Goal: Task Accomplishment & Management: Complete application form

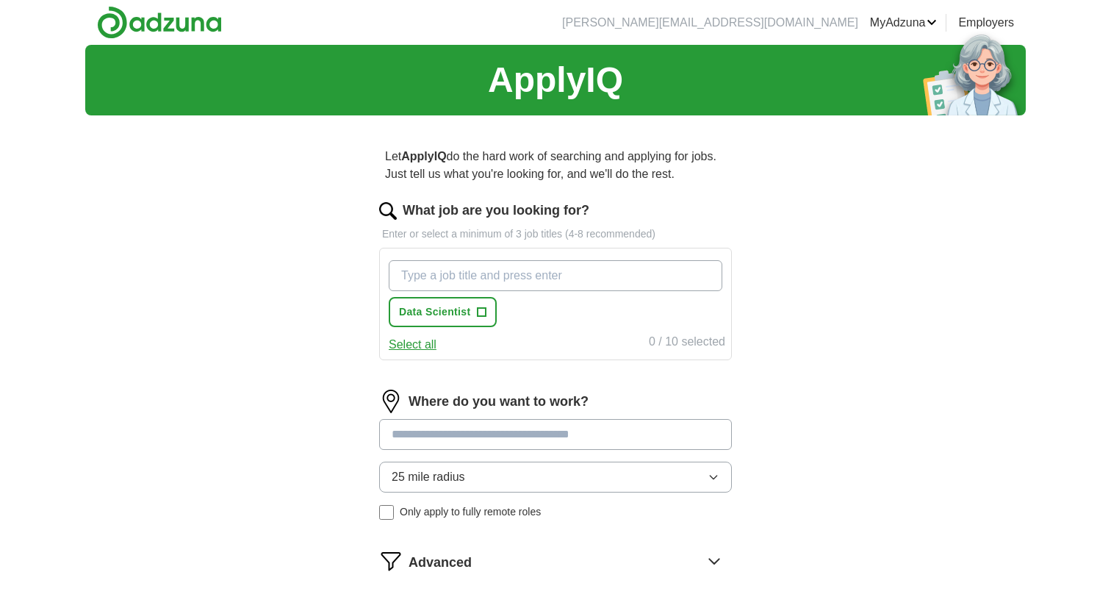
click at [432, 259] on div "Data Scientist +" at bounding box center [556, 293] width 340 height 79
click at [487, 312] on button "Data Scientist +" at bounding box center [443, 312] width 108 height 30
click at [475, 273] on input "What job are you looking for?" at bounding box center [556, 275] width 334 height 31
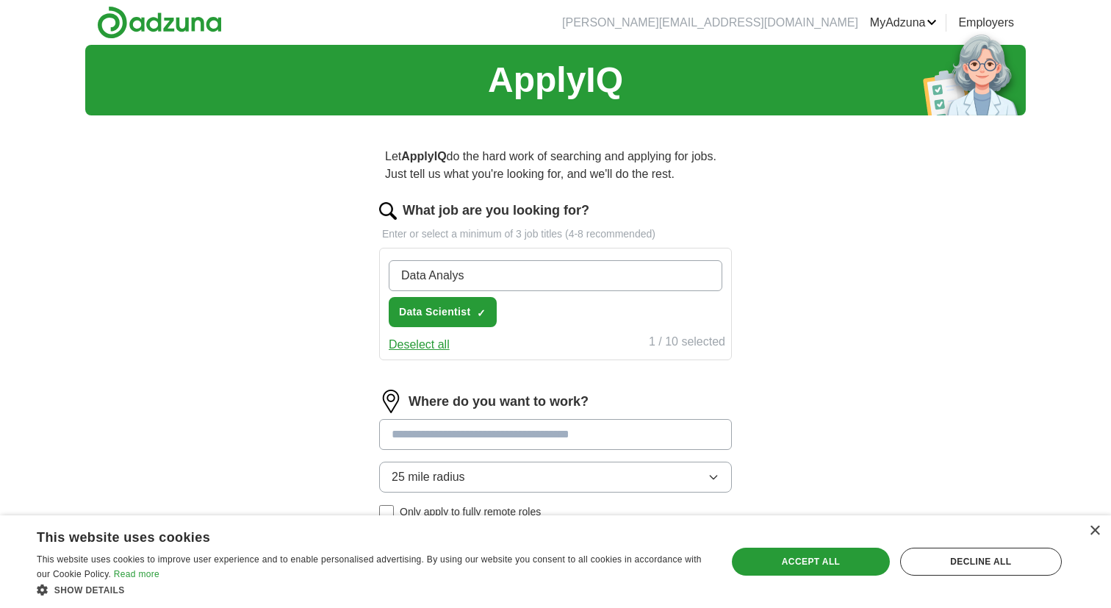
type input "Data Analyst"
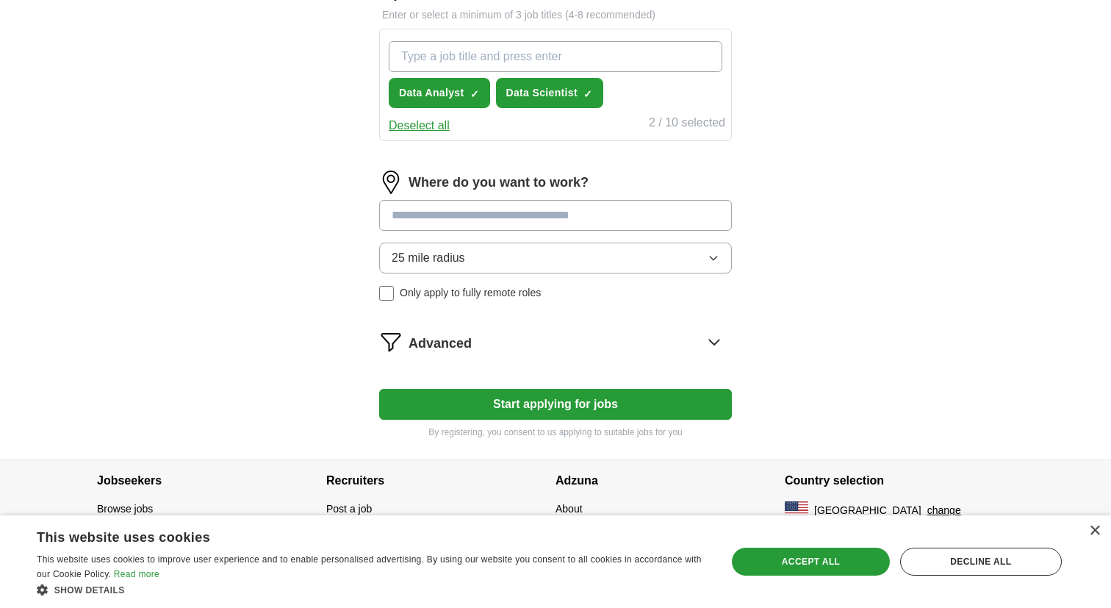
scroll to position [221, 0]
click at [512, 218] on input at bounding box center [555, 215] width 353 height 31
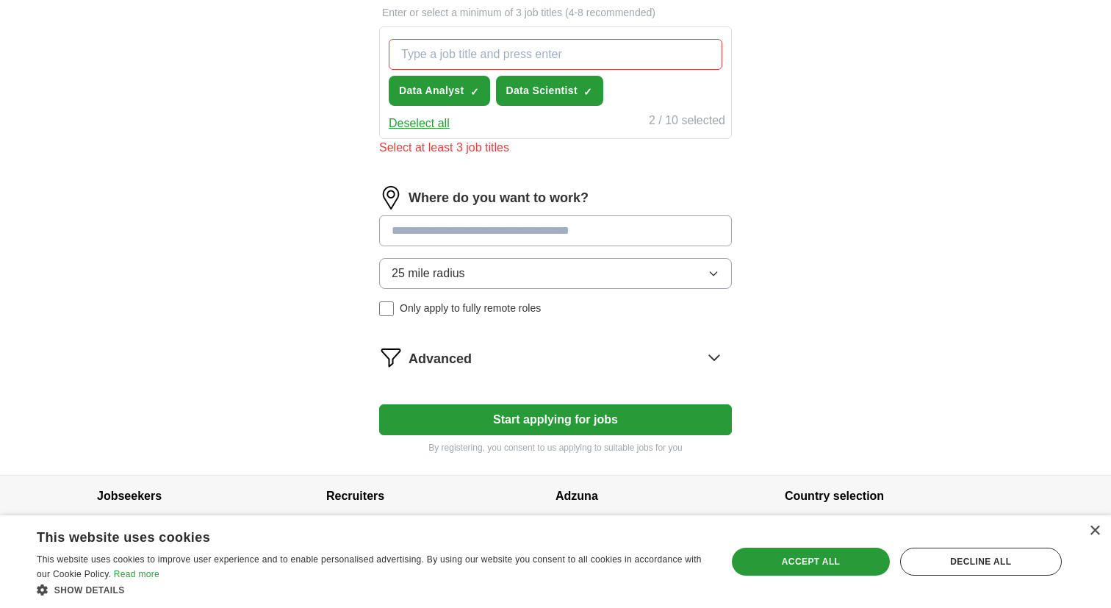
click at [498, 268] on div "Where do you want to work? 25 mile radius Only apply to fully remote roles" at bounding box center [555, 257] width 353 height 142
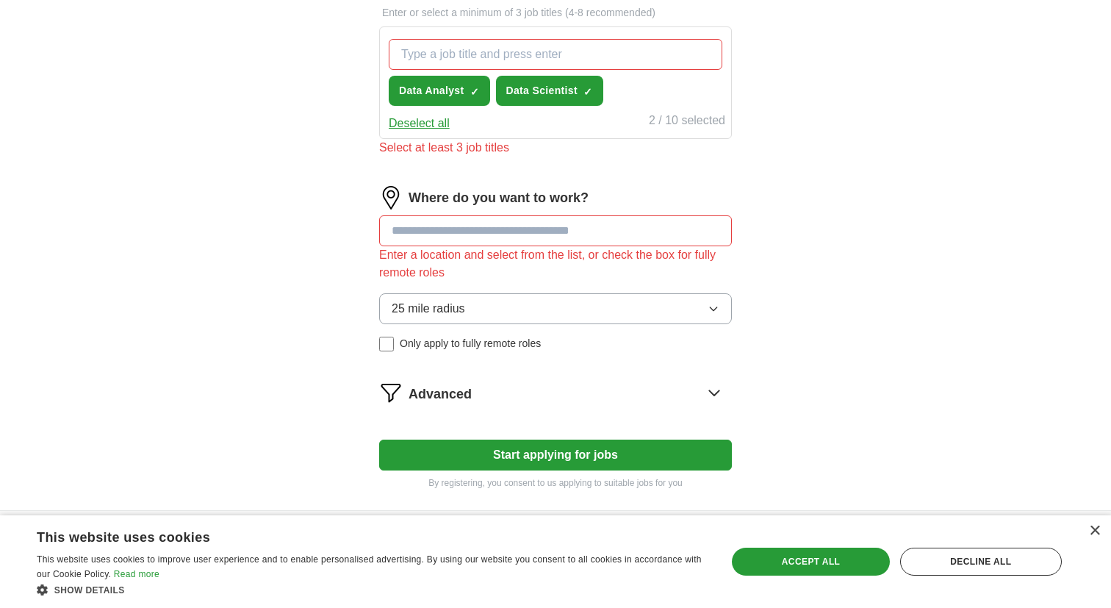
click at [493, 227] on input at bounding box center [555, 230] width 353 height 31
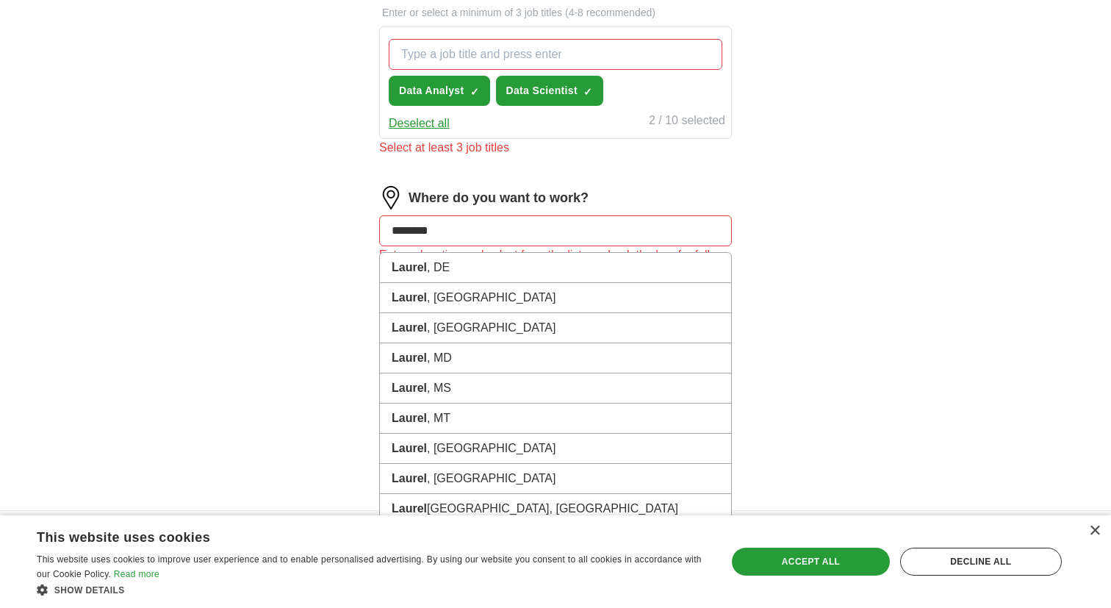
type input "*********"
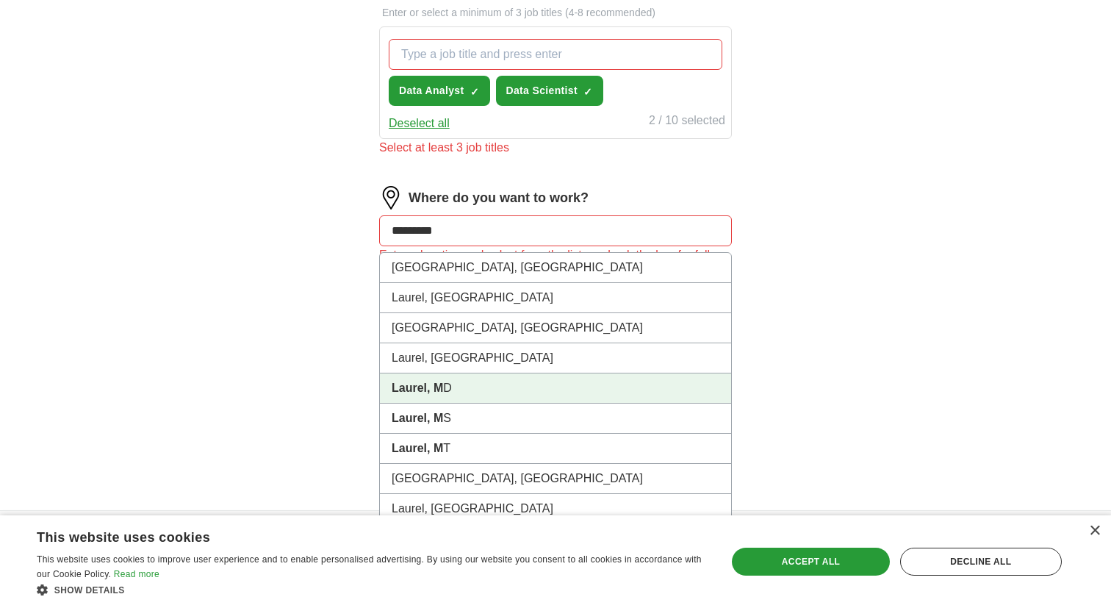
click at [472, 387] on li "Laurel, M D" at bounding box center [555, 388] width 351 height 30
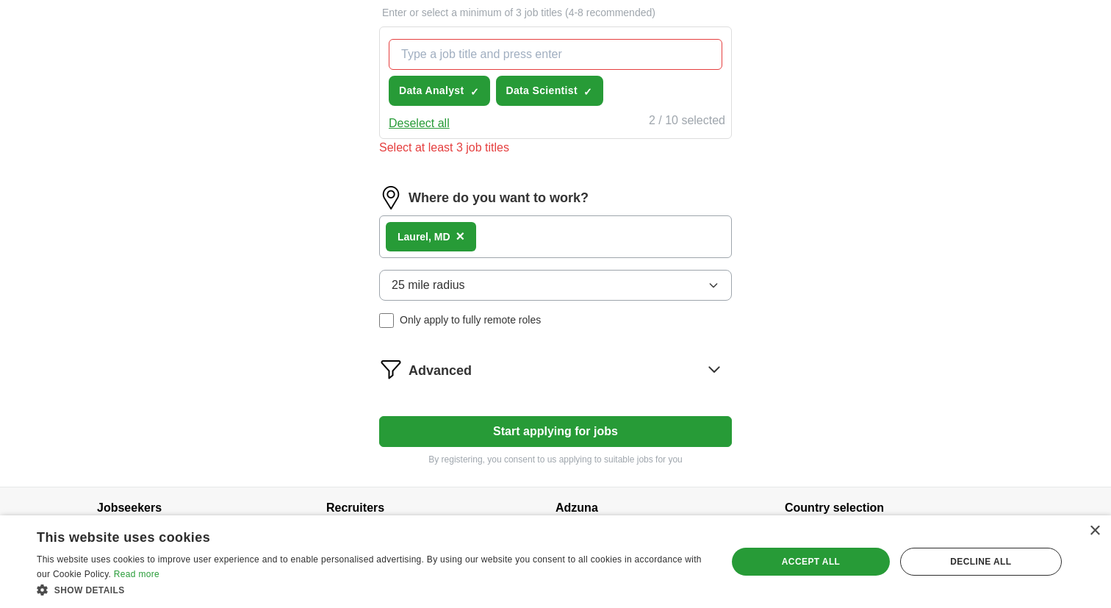
click at [525, 374] on div "Advanced" at bounding box center [570, 369] width 323 height 24
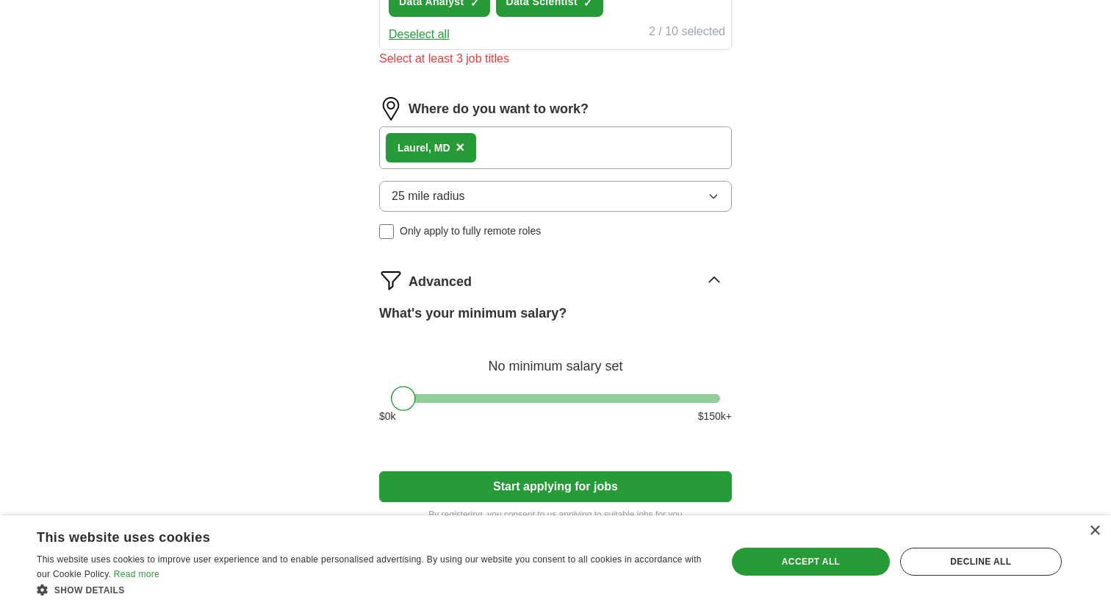
scroll to position [340, 0]
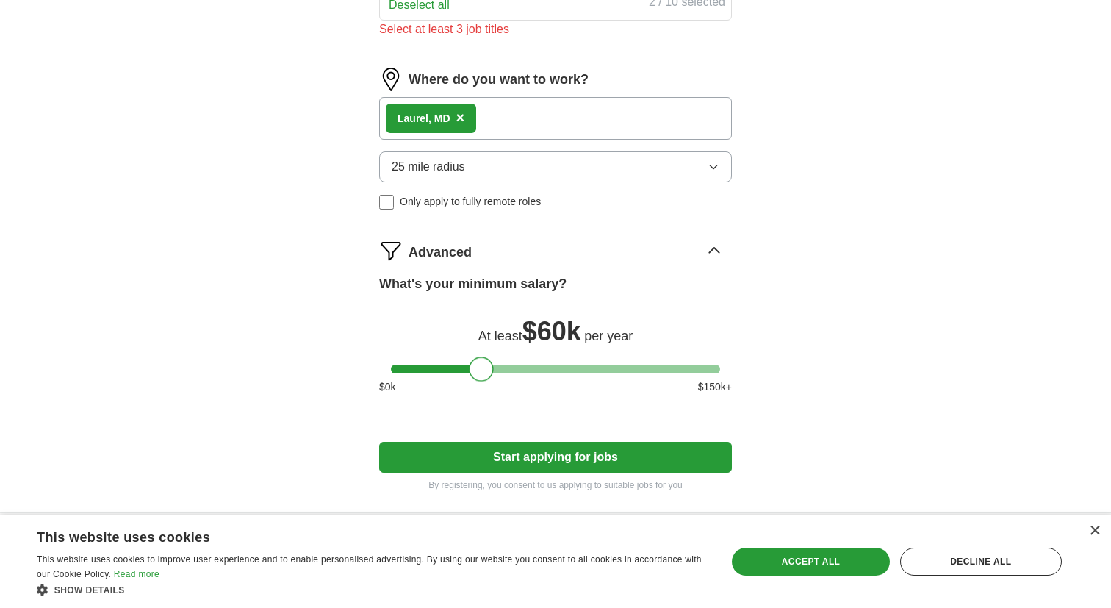
drag, startPoint x: 419, startPoint y: 368, endPoint x: 488, endPoint y: 368, distance: 69.1
click at [488, 368] on div at bounding box center [481, 369] width 25 height 25
click at [606, 445] on button "Start applying for jobs" at bounding box center [555, 457] width 353 height 31
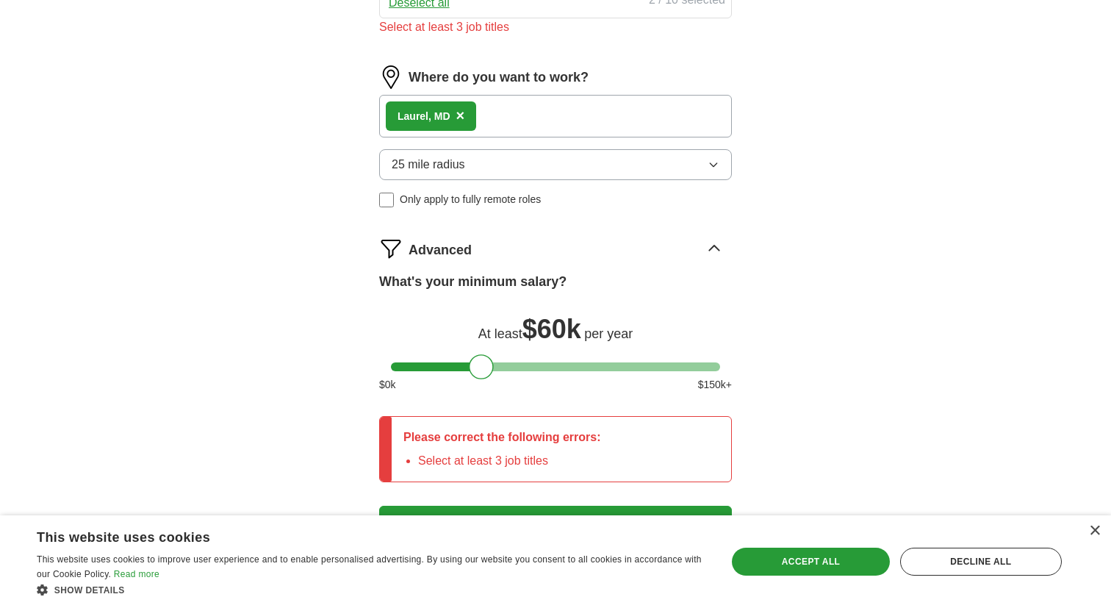
scroll to position [0, 0]
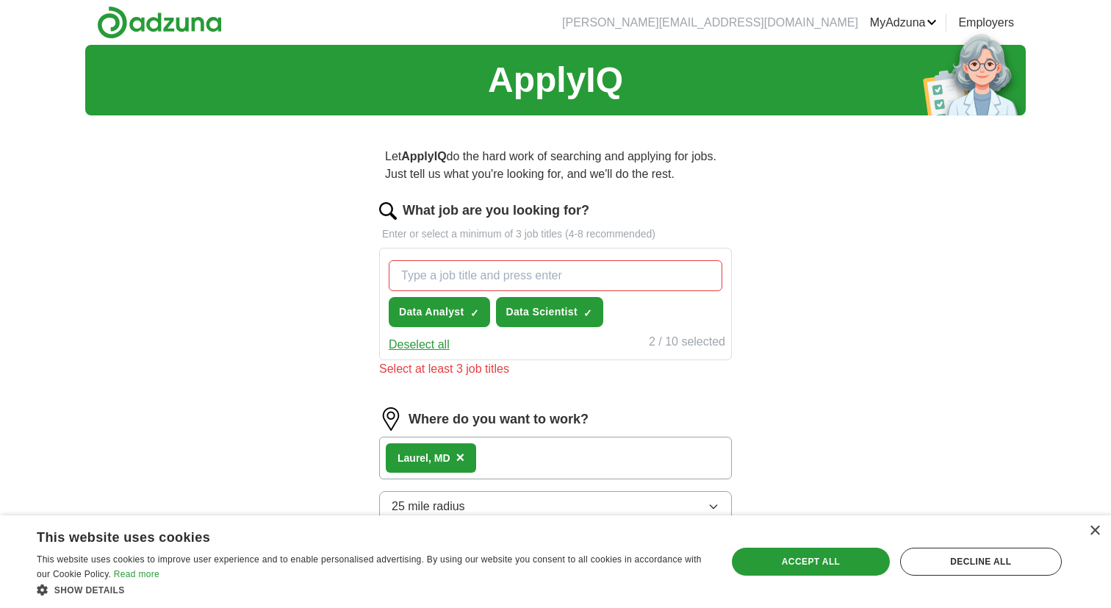
click at [476, 273] on input "What job are you looking for?" at bounding box center [556, 275] width 334 height 31
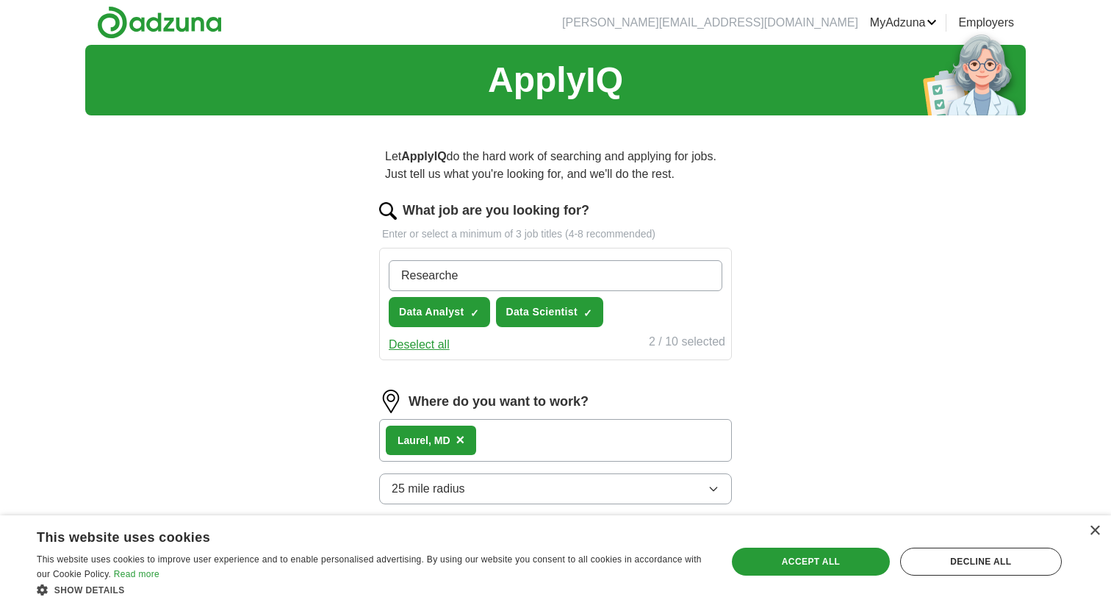
type input "Researcher"
type input "Statitcian"
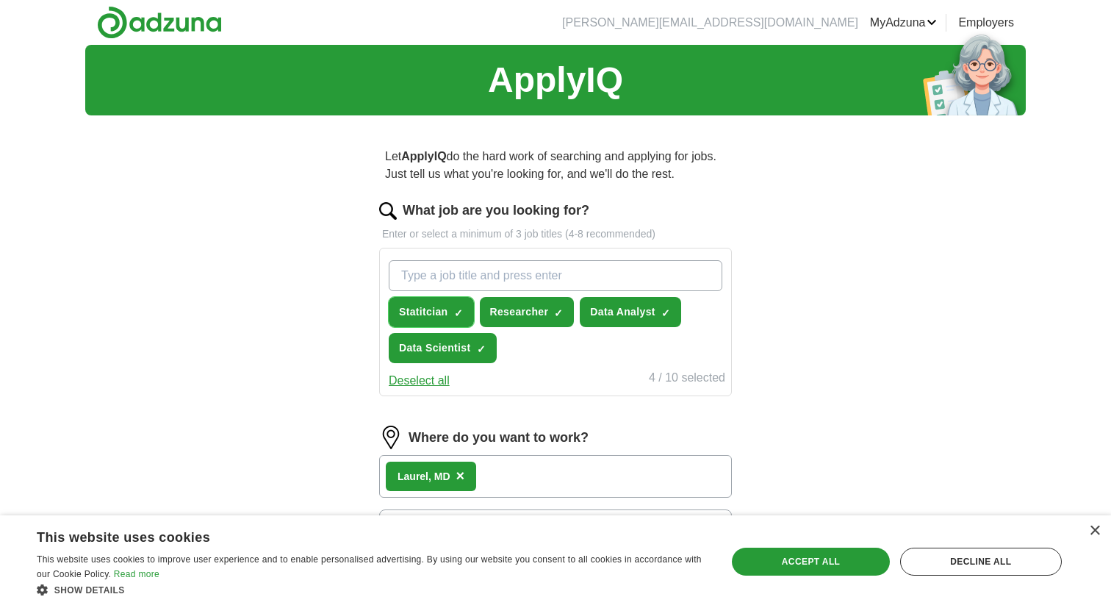
click at [0, 0] on span "×" at bounding box center [0, 0] width 0 height 0
click at [461, 311] on span "+" at bounding box center [458, 313] width 9 height 12
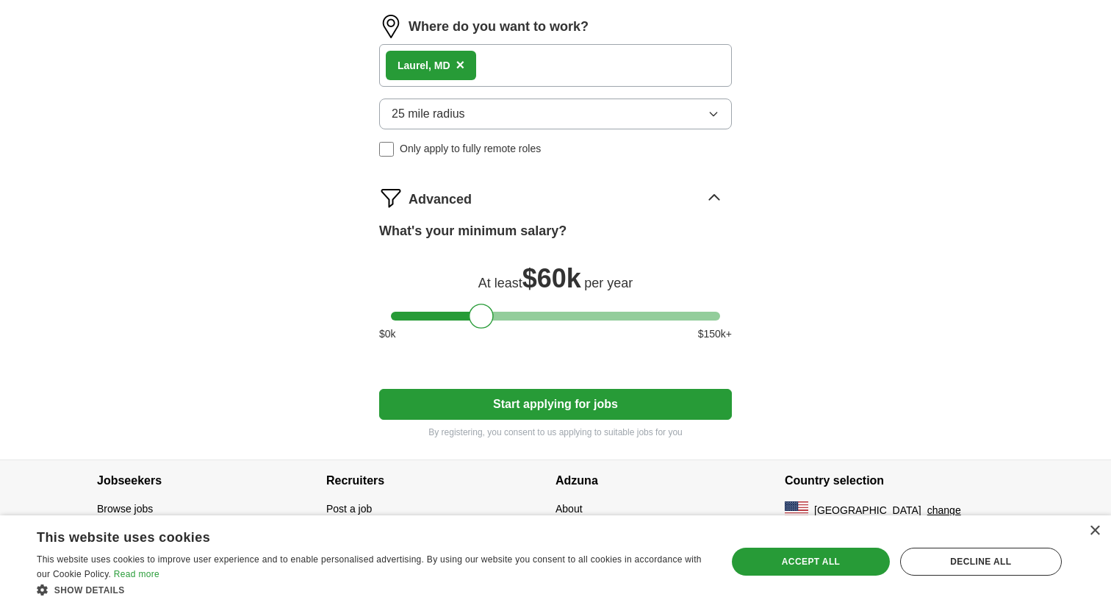
click at [520, 413] on button "Start applying for jobs" at bounding box center [555, 404] width 353 height 31
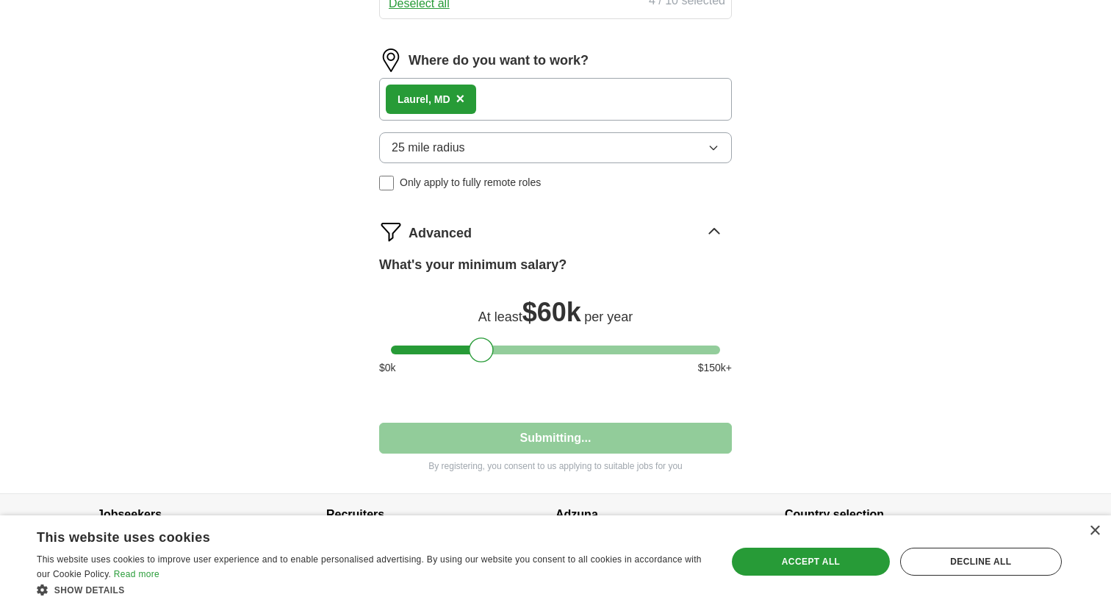
select select "**"
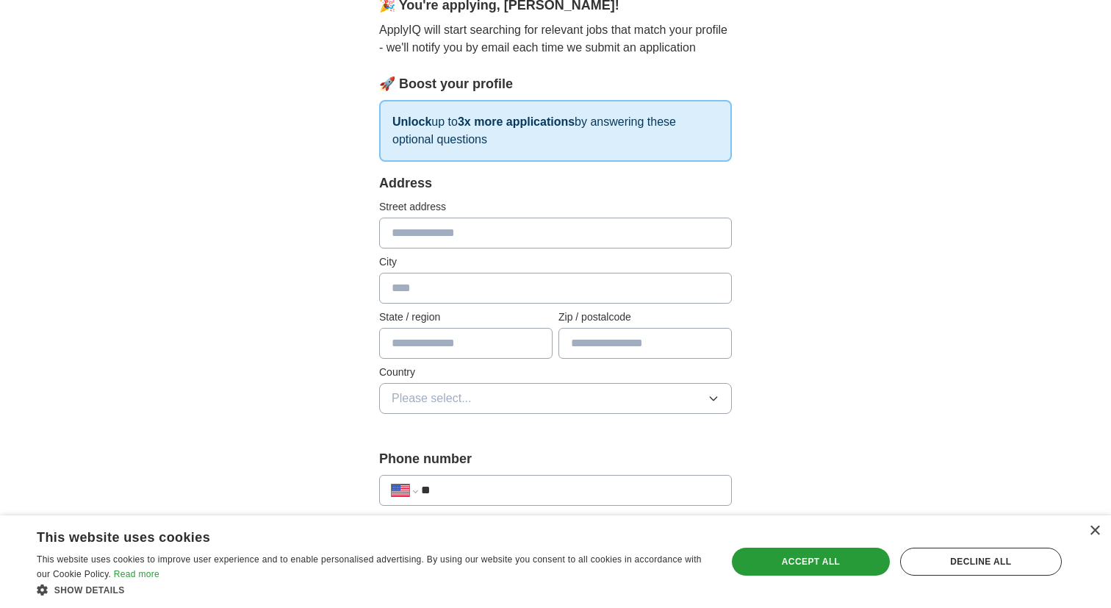
scroll to position [79, 0]
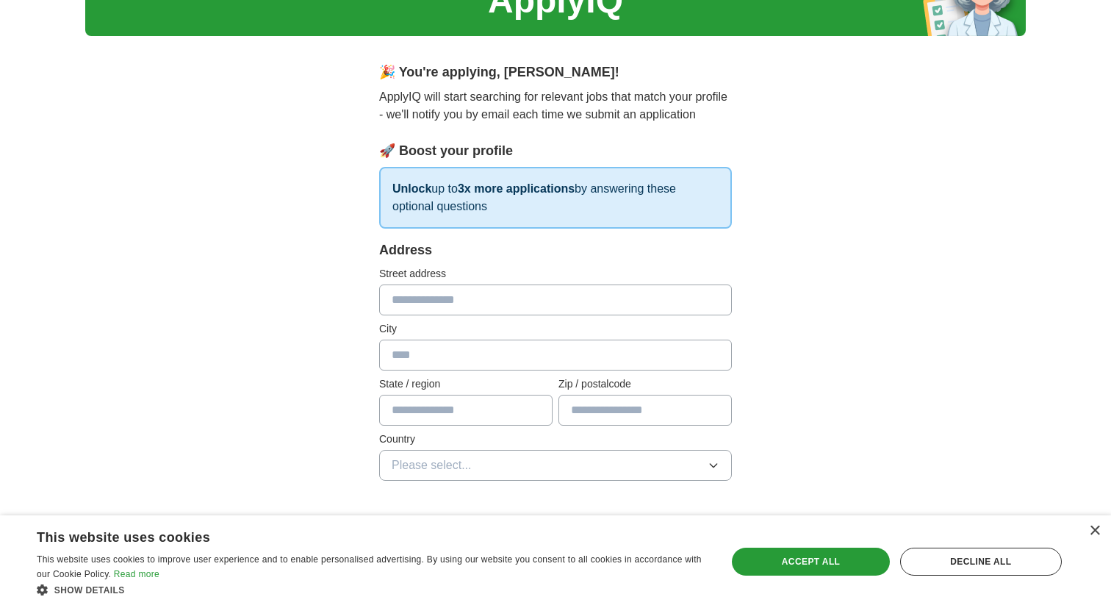
click at [476, 288] on input "text" at bounding box center [555, 299] width 353 height 31
type input "**********"
type input "******"
type input "**"
type input "*****"
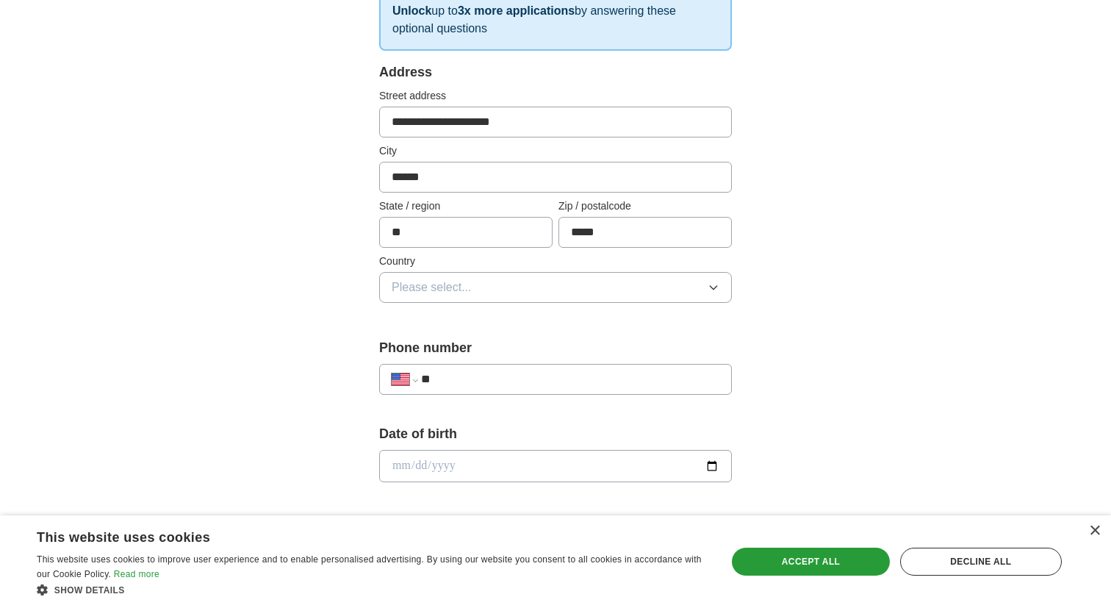
scroll to position [274, 0]
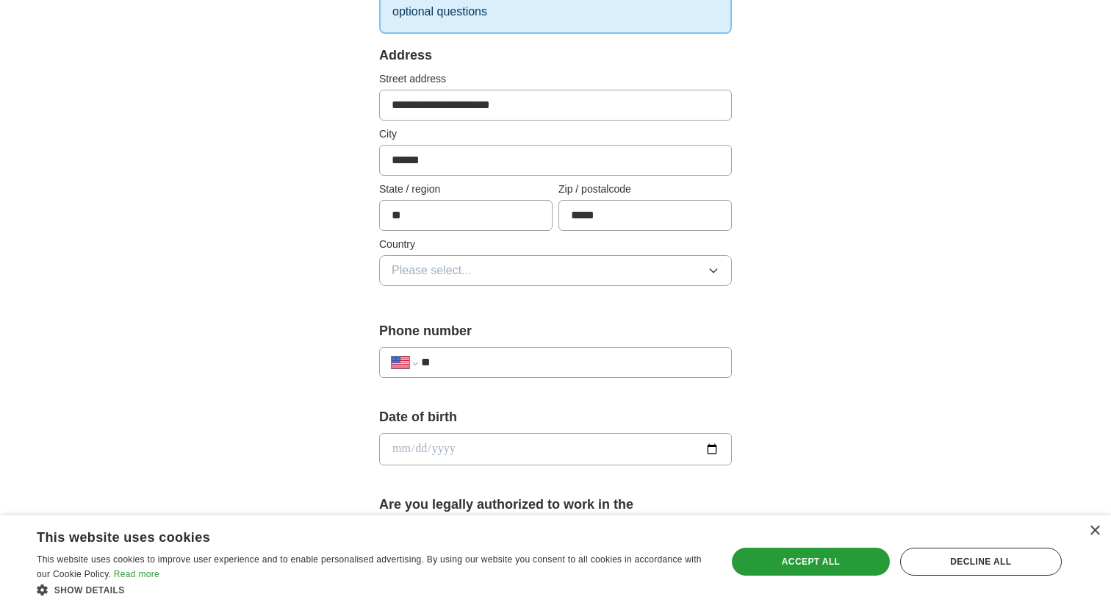
click at [515, 268] on button "Please select..." at bounding box center [555, 270] width 353 height 31
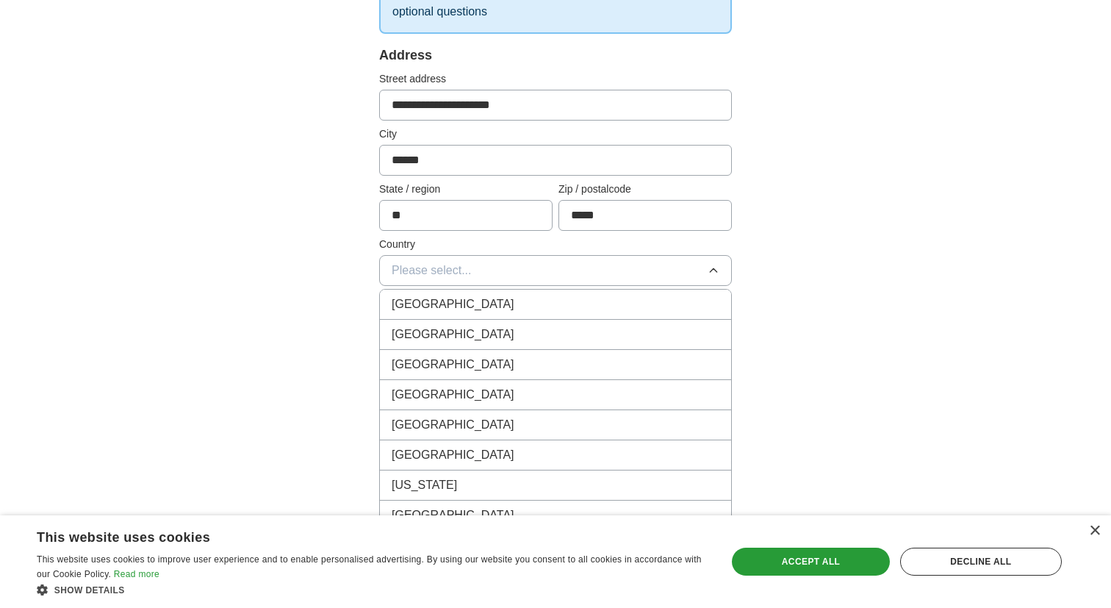
click at [503, 326] on div "United States" at bounding box center [556, 335] width 328 height 18
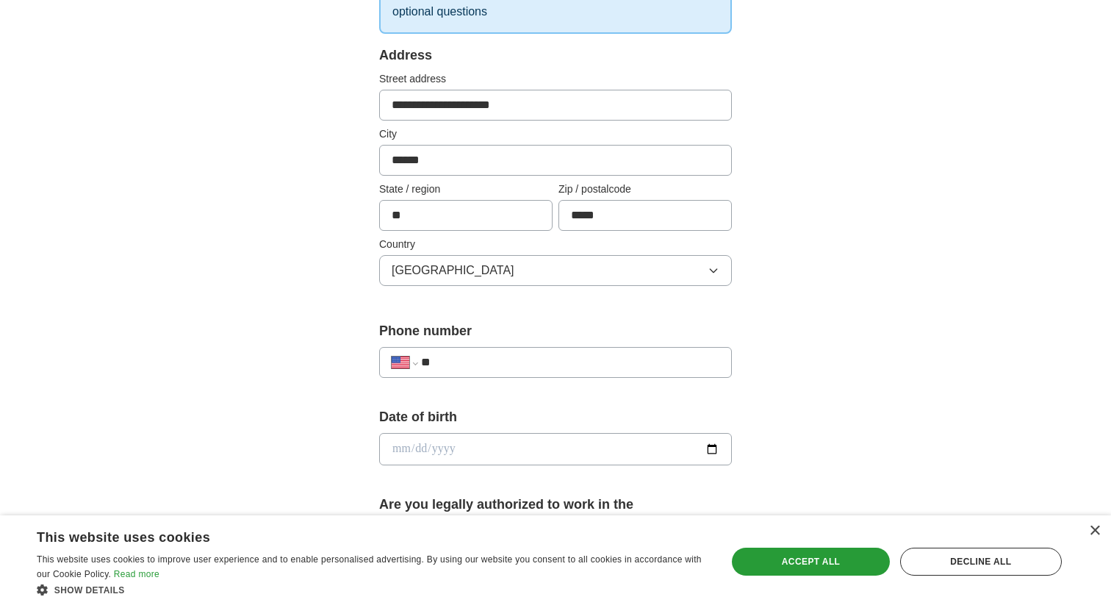
click at [494, 377] on div "**********" at bounding box center [555, 362] width 353 height 31
click at [494, 366] on input "**" at bounding box center [570, 363] width 298 height 18
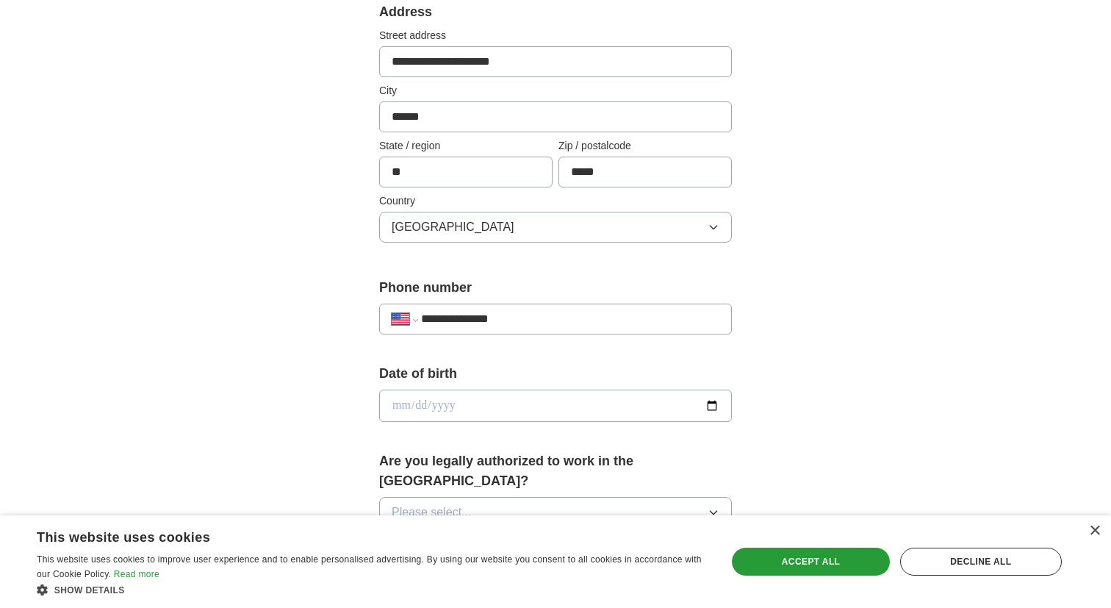
type input "**********"
click at [470, 424] on div "Date of birth" at bounding box center [555, 399] width 353 height 70
click at [409, 410] on input "date" at bounding box center [555, 406] width 353 height 32
type input "**********"
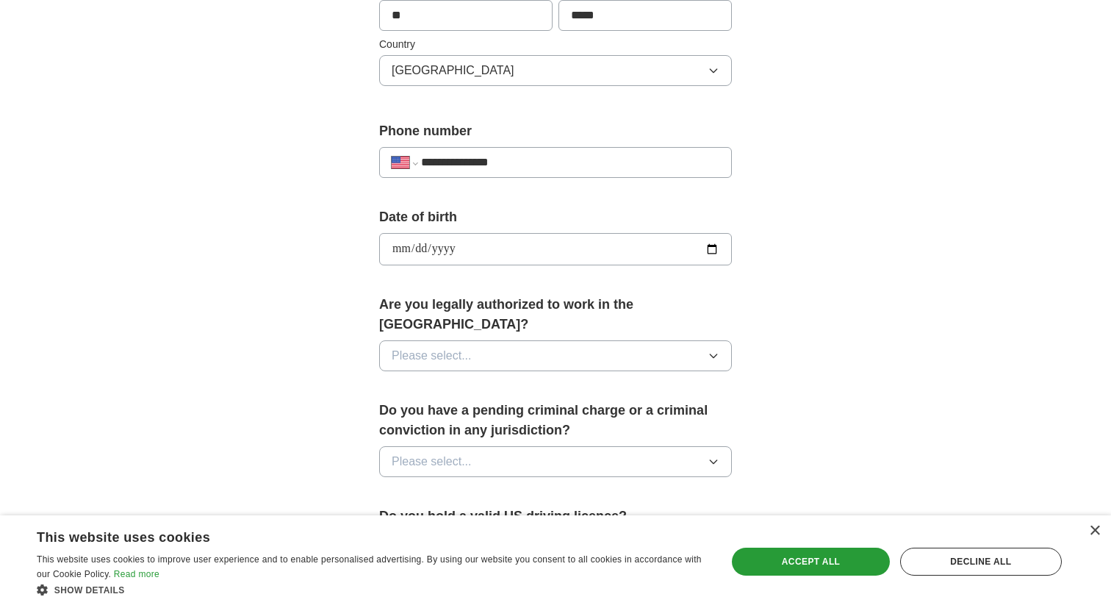
scroll to position [523, 0]
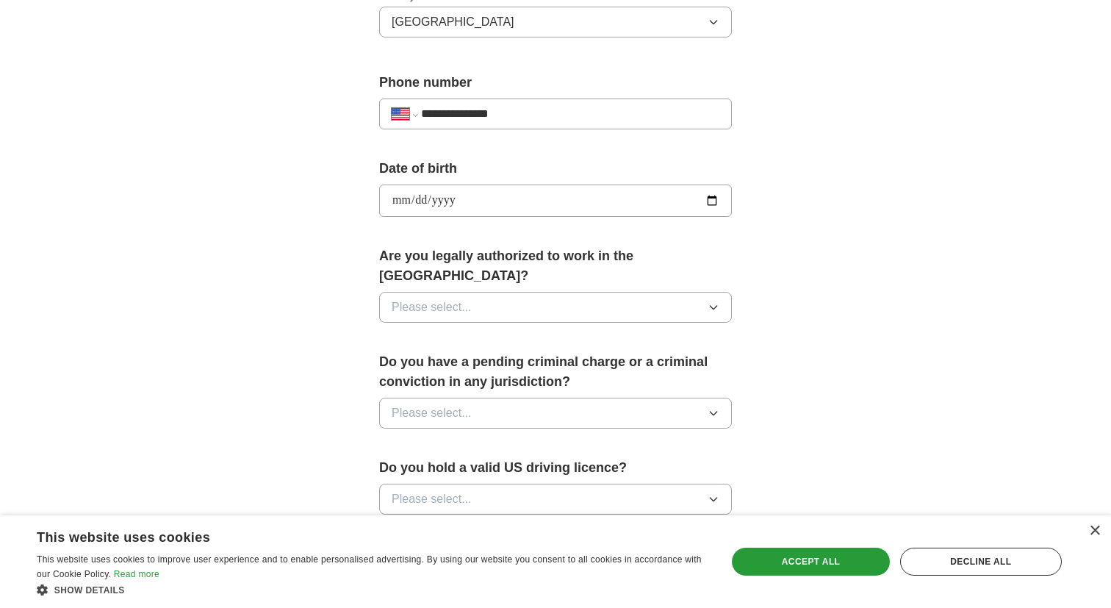
click at [427, 298] on span "Please select..." at bounding box center [432, 307] width 80 height 18
click at [423, 332] on div "Yes" at bounding box center [556, 341] width 328 height 18
click at [418, 404] on span "Please select..." at bounding box center [432, 413] width 80 height 18
click at [412, 468] on div "No" at bounding box center [556, 477] width 328 height 18
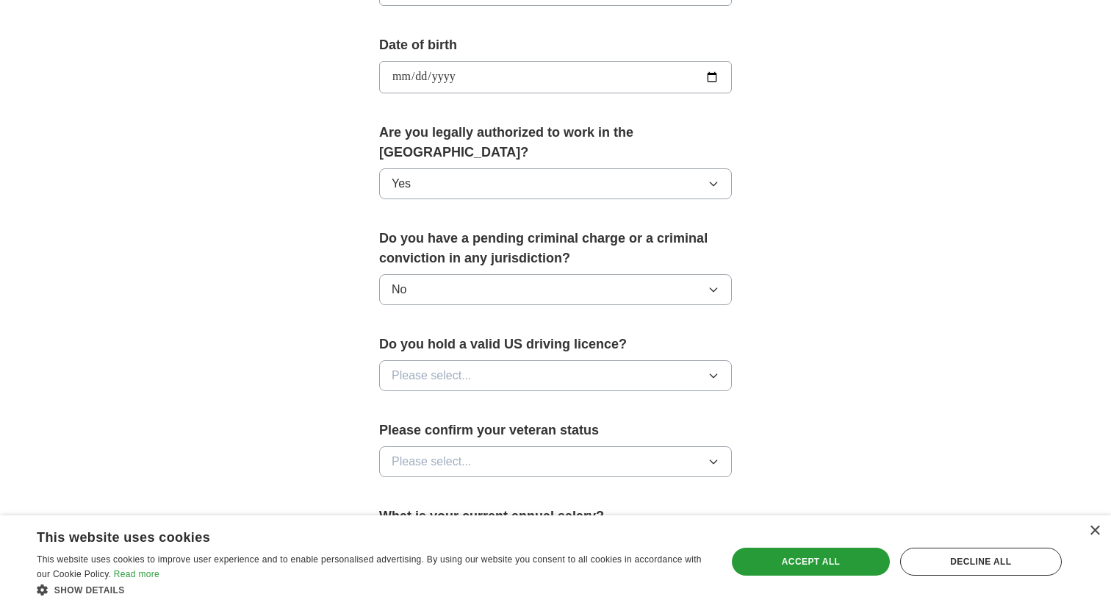
scroll to position [679, 0]
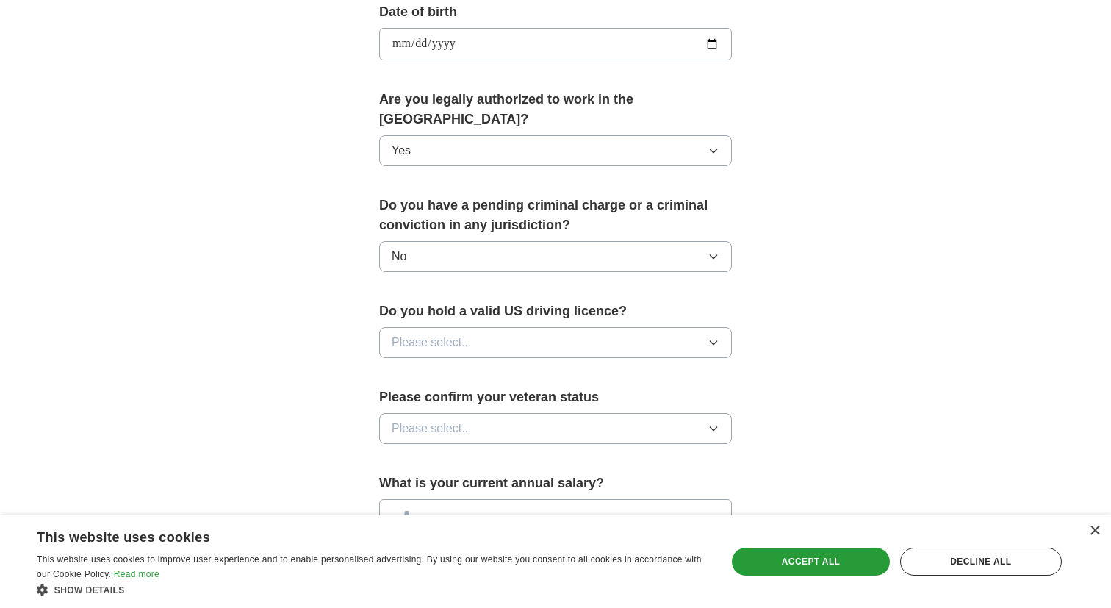
click at [443, 327] on button "Please select..." at bounding box center [555, 342] width 353 height 31
click at [439, 368] on div "Yes" at bounding box center [556, 377] width 328 height 18
click at [439, 420] on span "Please select..." at bounding box center [432, 429] width 80 height 18
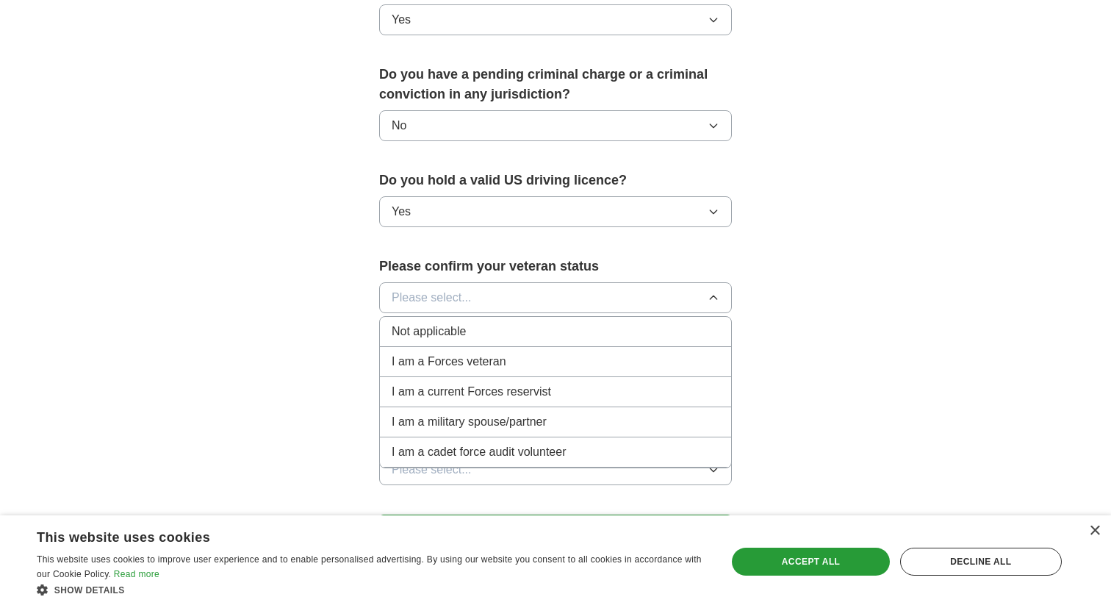
scroll to position [813, 0]
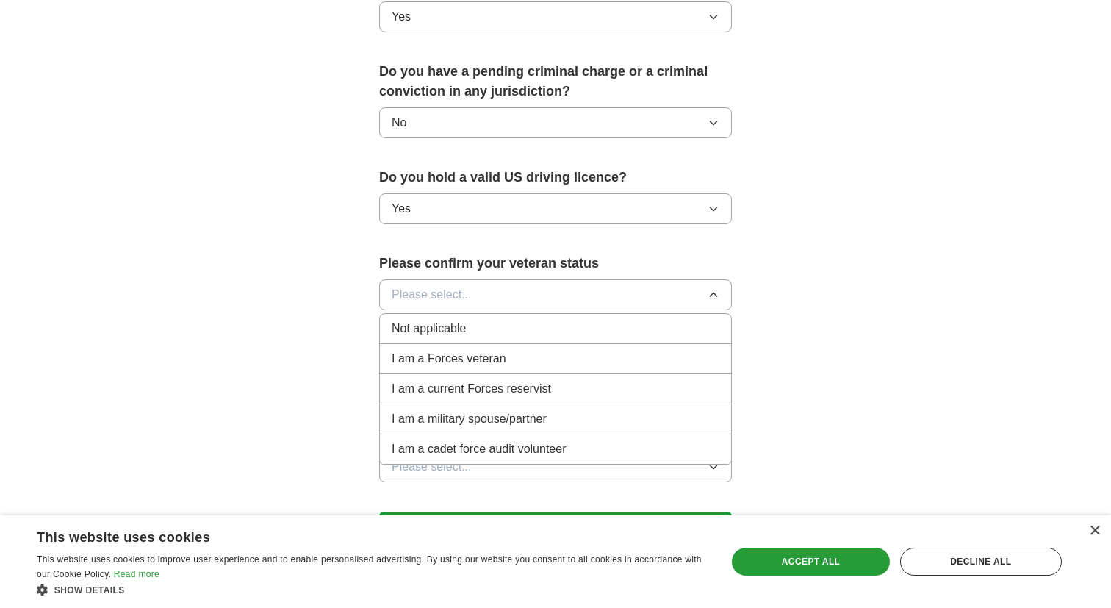
click at [443, 320] on span "Not applicable" at bounding box center [429, 329] width 74 height 18
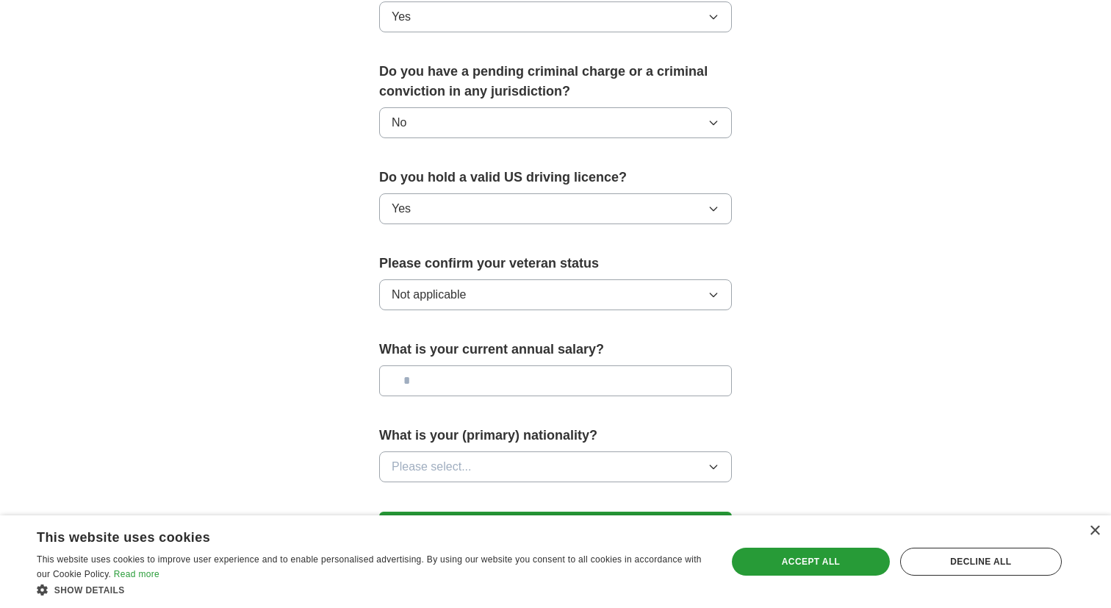
click at [445, 365] on input "text" at bounding box center [555, 380] width 353 height 31
click at [482, 451] on button "Please select..." at bounding box center [555, 466] width 353 height 31
click at [486, 492] on div "American" at bounding box center [556, 501] width 328 height 18
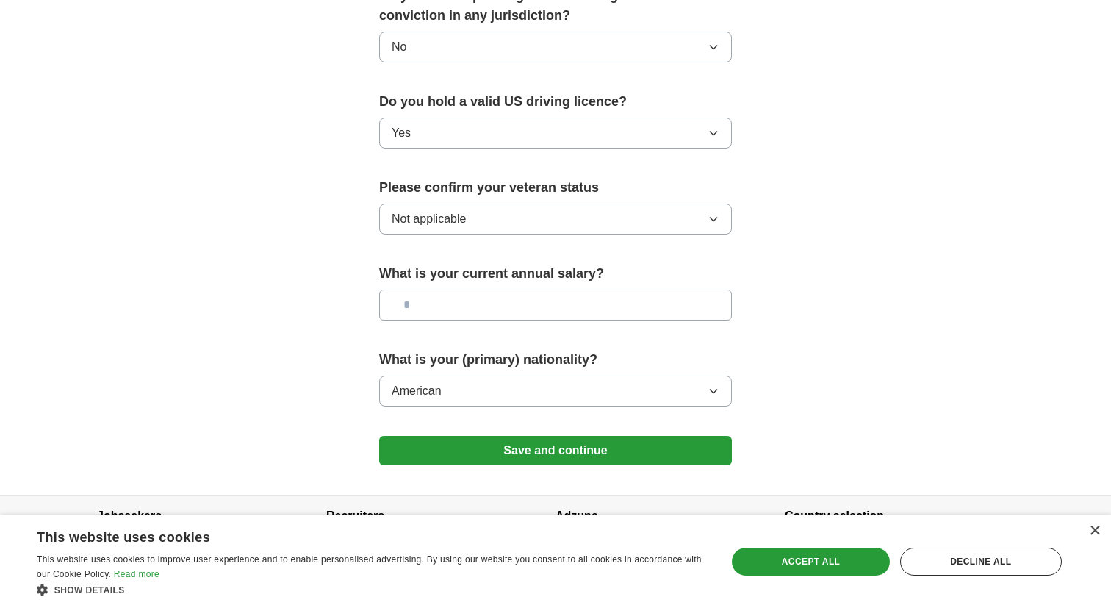
scroll to position [903, 0]
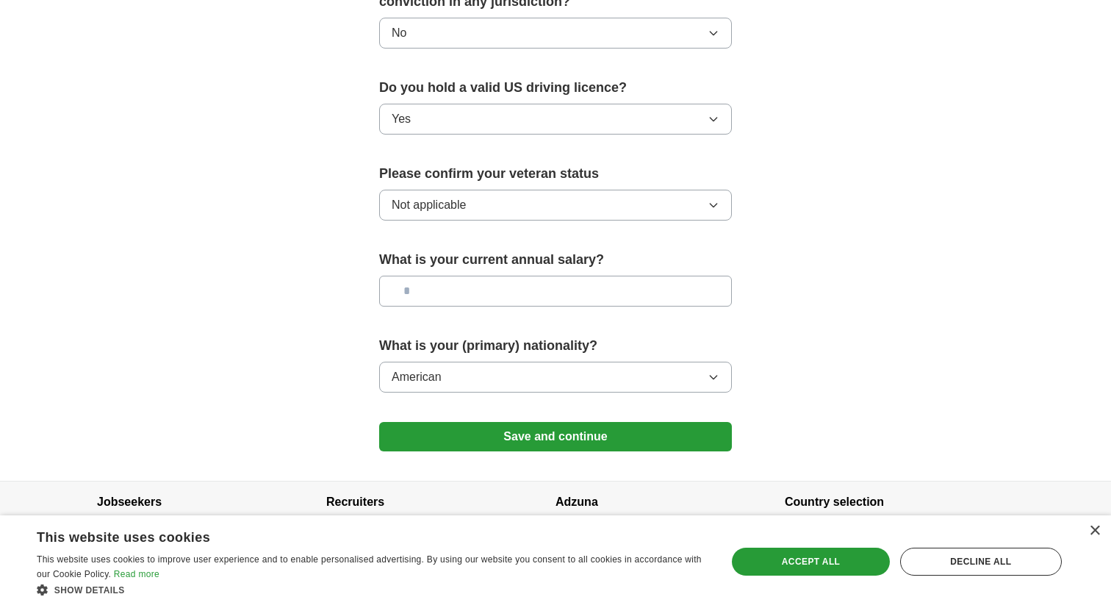
click at [504, 423] on button "Save and continue" at bounding box center [555, 436] width 353 height 29
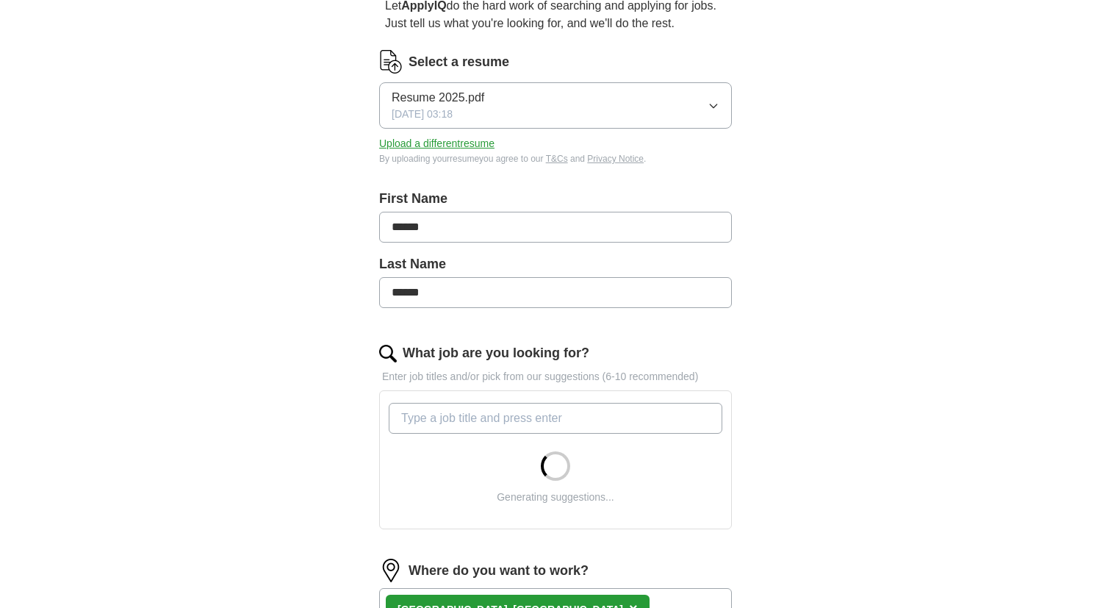
scroll to position [332, 0]
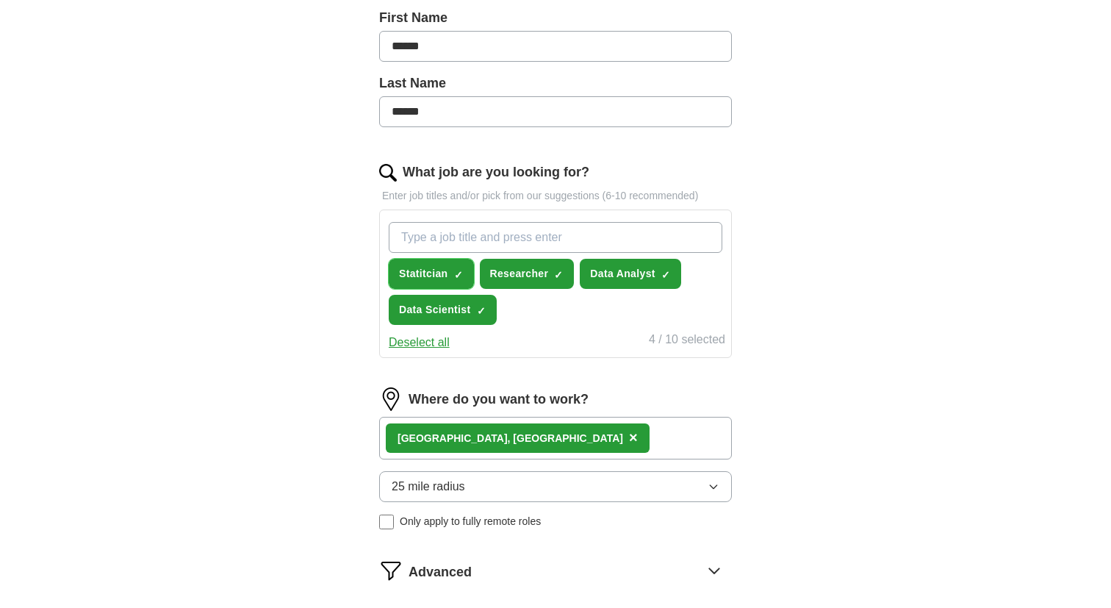
click at [446, 274] on span "Statitcian" at bounding box center [423, 273] width 49 height 15
click at [446, 238] on input "What job are you looking for?" at bounding box center [556, 237] width 334 height 31
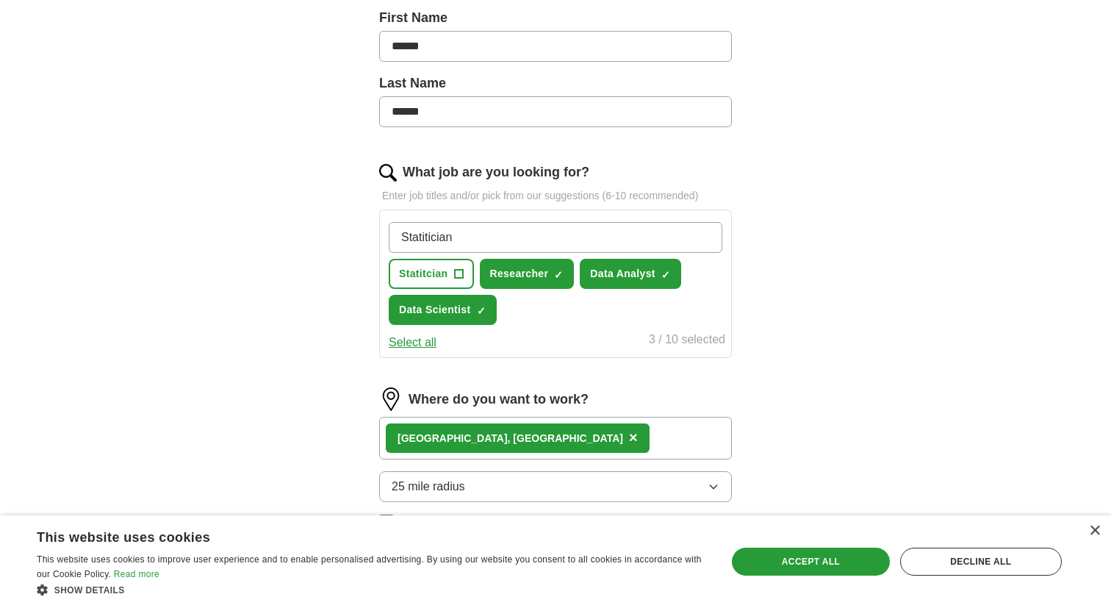
type input "Statitician"
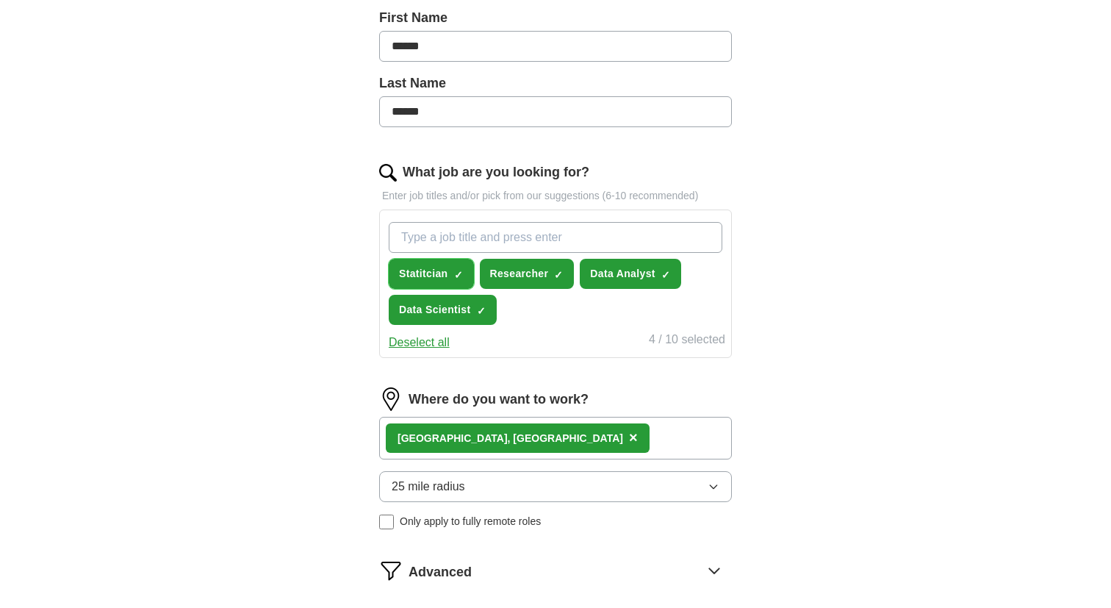
click at [0, 0] on span "×" at bounding box center [0, 0] width 0 height 0
click at [455, 247] on input "What job are you looking for?" at bounding box center [556, 237] width 334 height 31
paste input "statistician"
drag, startPoint x: 407, startPoint y: 238, endPoint x: 385, endPoint y: 238, distance: 21.3
click at [385, 238] on div "statistician Statitcian + Researcher ✓ × Data Analyst ✓ × Data Scientist ✓ × Se…" at bounding box center [555, 284] width 353 height 148
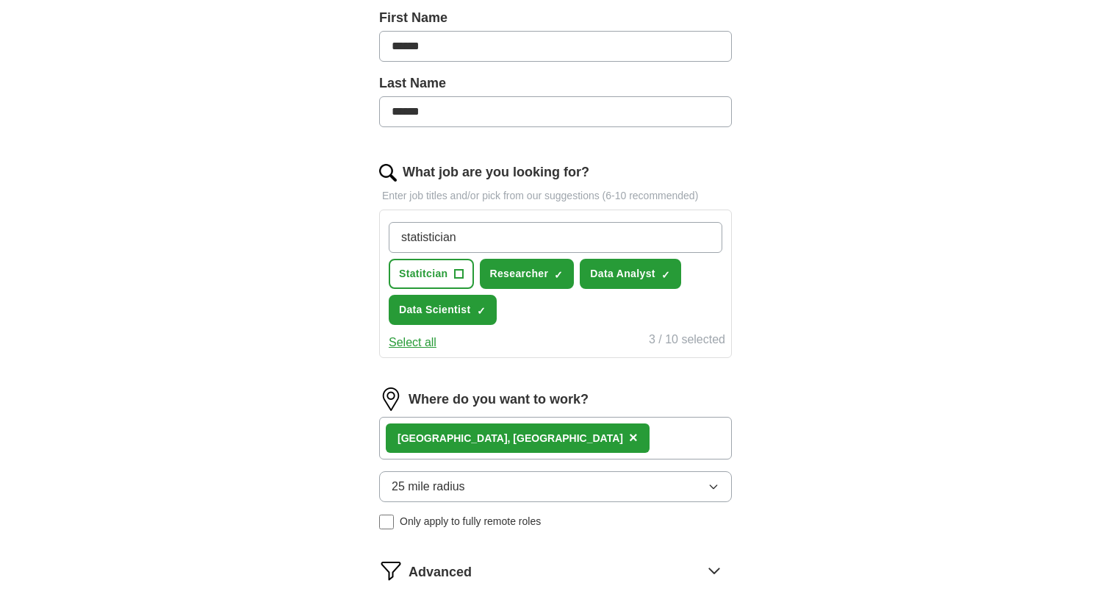
type input "Statistician"
click at [468, 243] on input "Statistician" at bounding box center [556, 237] width 334 height 31
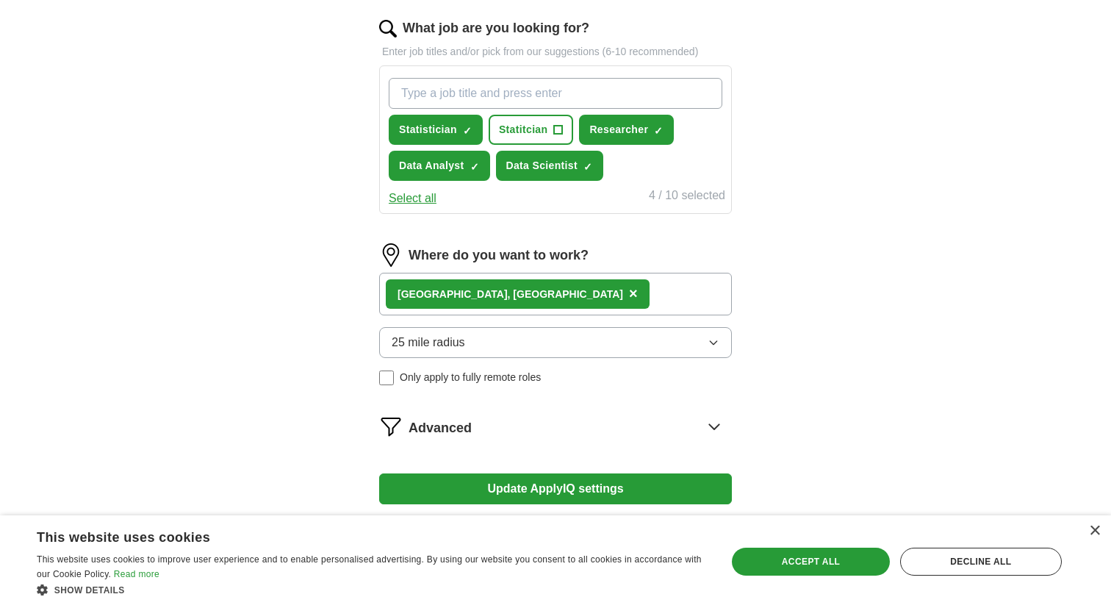
scroll to position [590, 0]
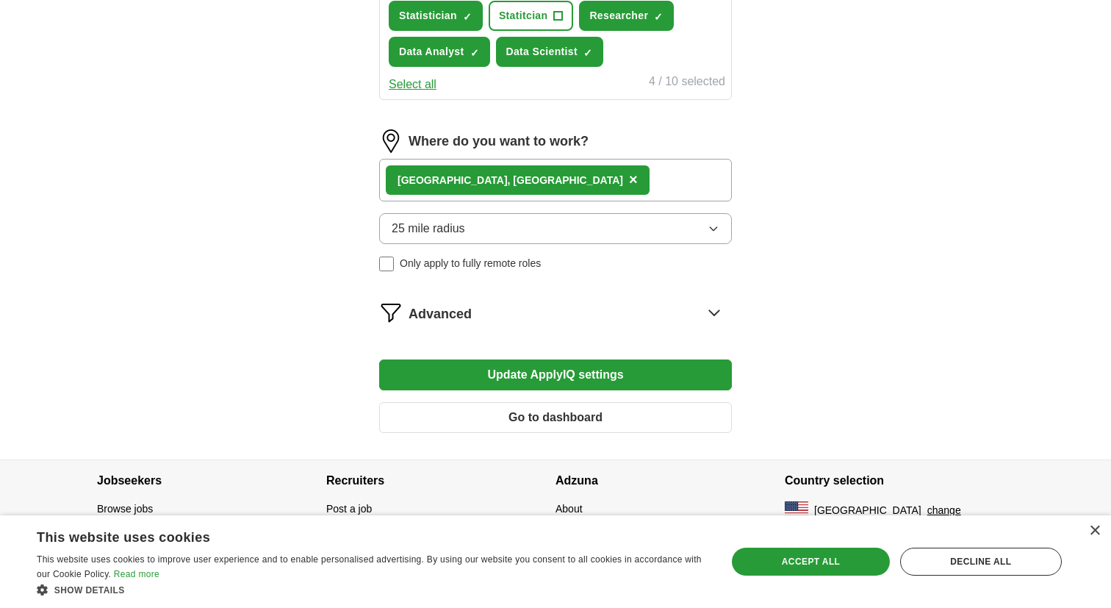
click at [575, 376] on button "Update ApplyIQ settings" at bounding box center [555, 374] width 353 height 31
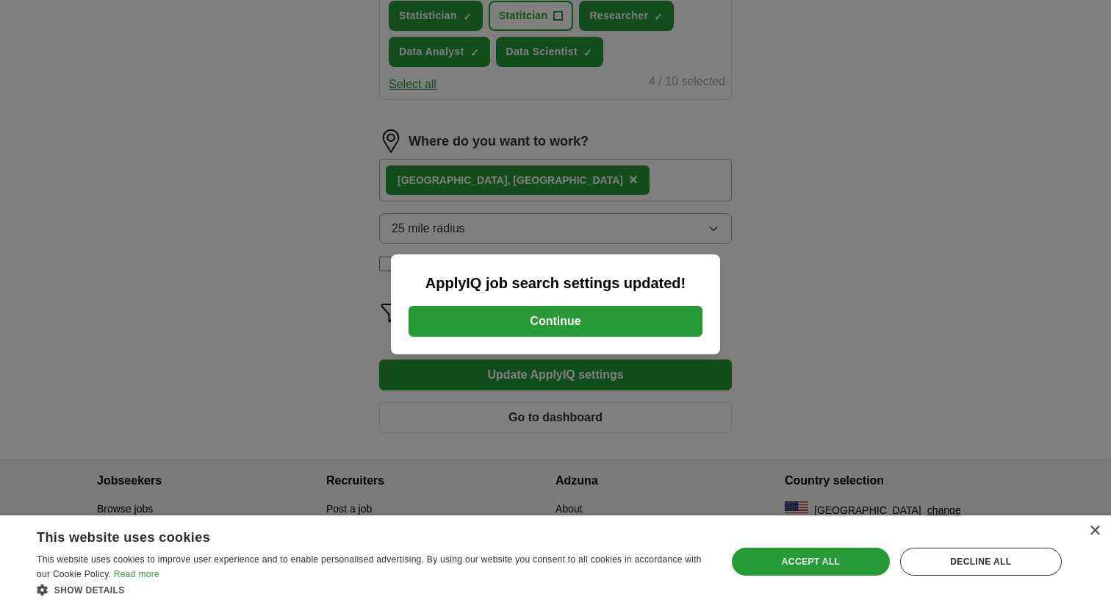
click at [571, 326] on button "Continue" at bounding box center [556, 321] width 294 height 31
